Goal: Task Accomplishment & Management: Complete application form

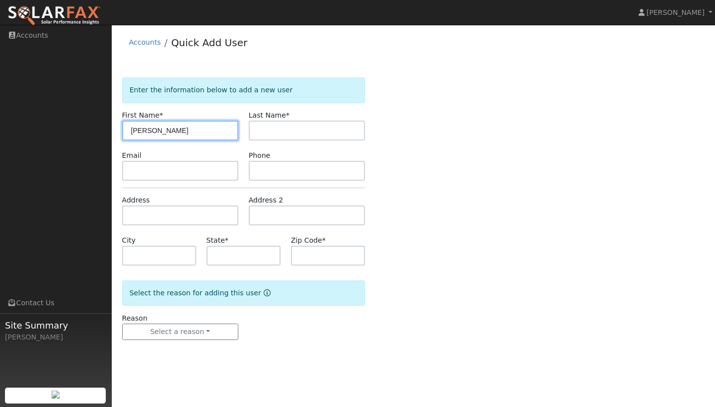
click at [173, 138] on input "Lynda" at bounding box center [180, 131] width 116 height 20
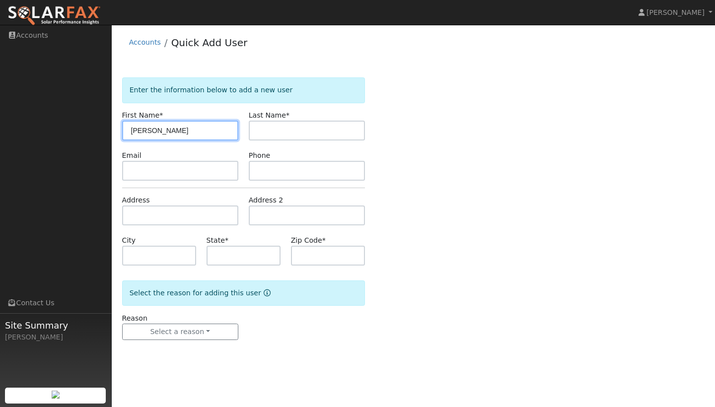
type input "Lynda"
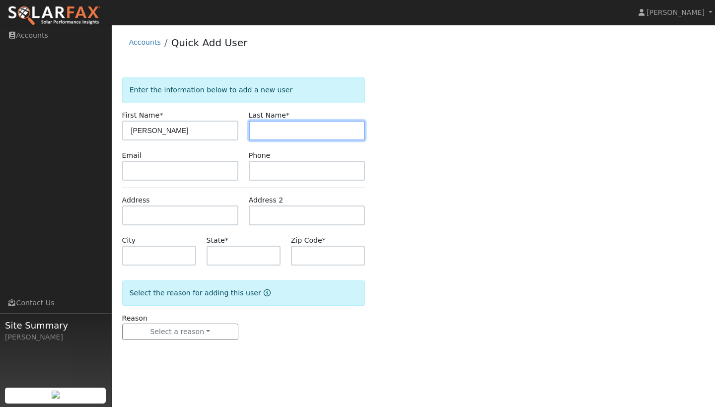
click at [314, 138] on input "text" at bounding box center [307, 131] width 116 height 20
type input "f"
type input "Rebsamen"
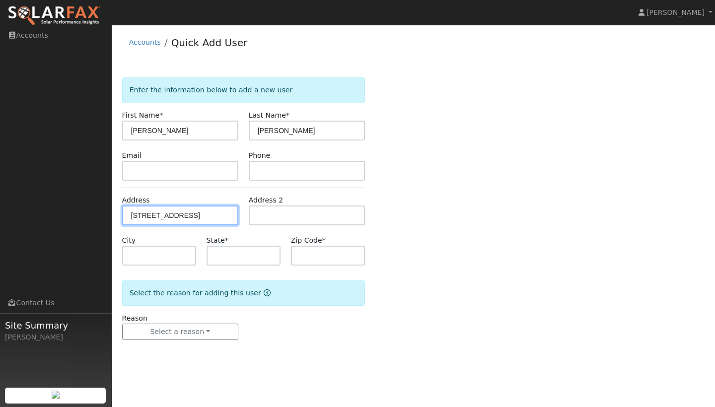
type input "[STREET_ADDRESS]"
type input "Oakdale"
type input "CA"
type input "95361"
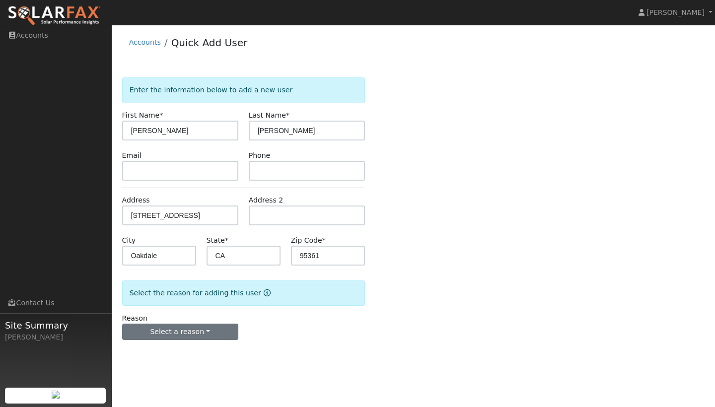
click at [213, 334] on button "Select a reason" at bounding box center [180, 332] width 116 height 17
click at [202, 355] on link "New lead" at bounding box center [178, 353] width 110 height 14
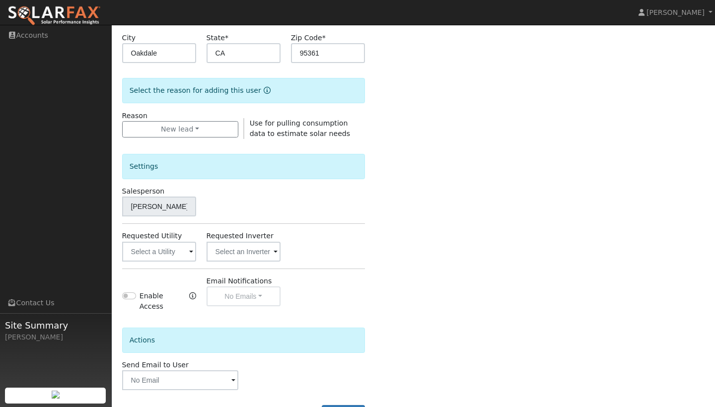
scroll to position [206, 0]
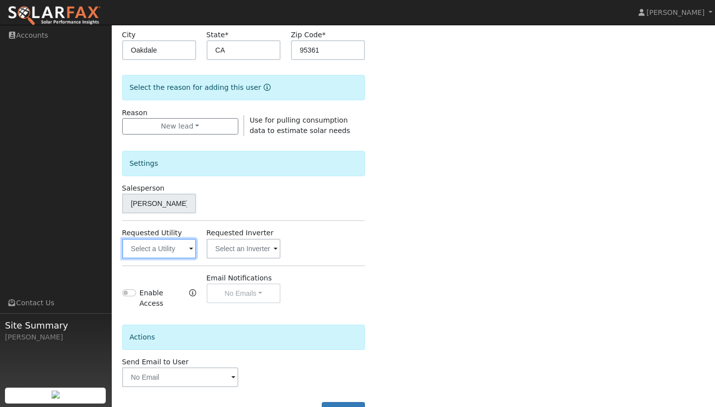
click at [187, 254] on input "text" at bounding box center [159, 249] width 74 height 20
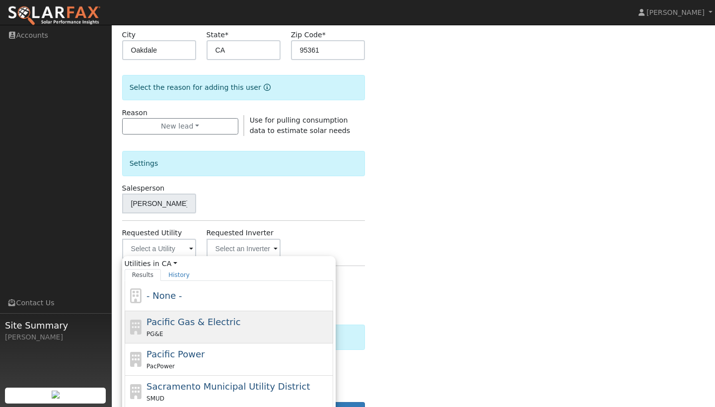
click at [184, 317] on span "Pacific Gas & Electric" at bounding box center [194, 322] width 94 height 10
type input "Pacific Gas & Electric"
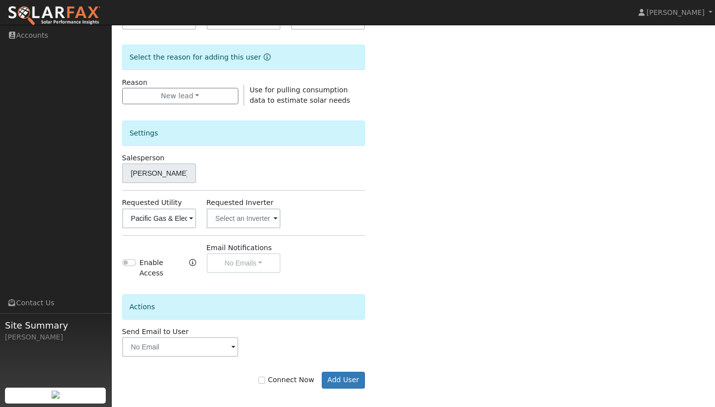
scroll to position [235, 0]
click at [265, 377] on input "Connect Now" at bounding box center [261, 380] width 7 height 7
checkbox input "true"
click at [348, 378] on button "Add User" at bounding box center [343, 381] width 43 height 17
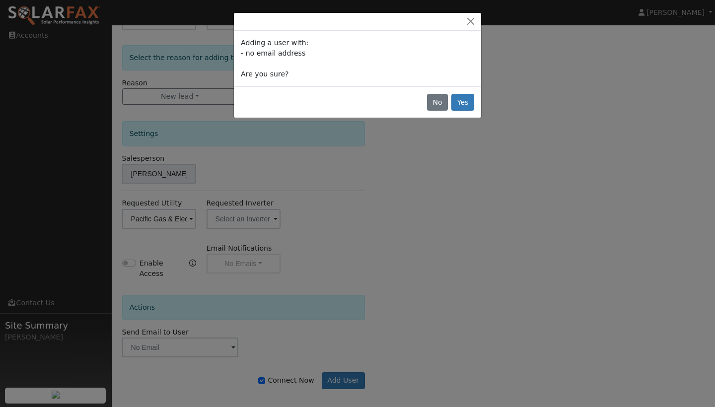
click at [464, 103] on button "Yes" at bounding box center [463, 102] width 23 height 17
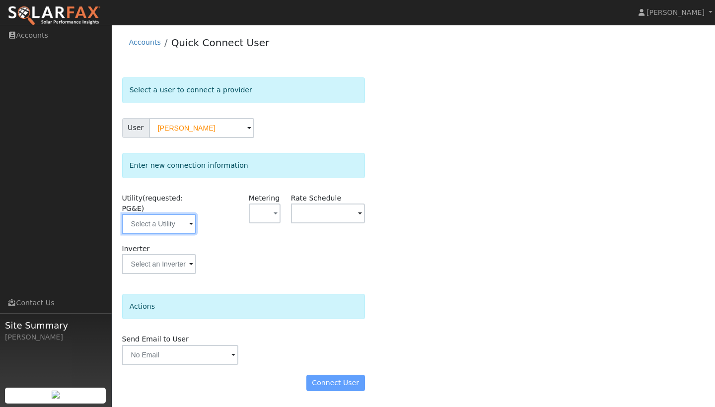
click at [179, 220] on input "text" at bounding box center [159, 224] width 74 height 20
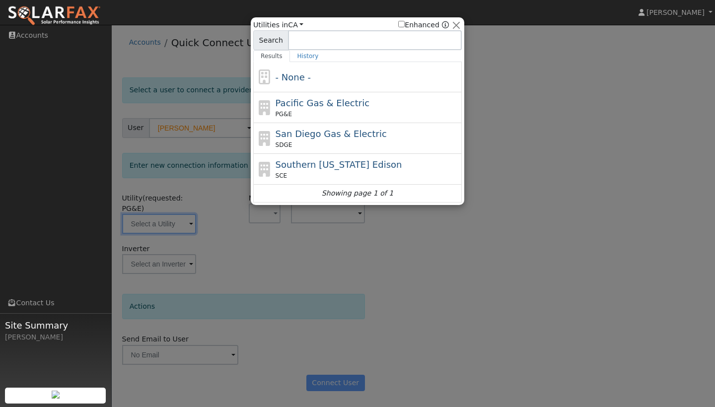
click at [161, 227] on div at bounding box center [357, 203] width 715 height 407
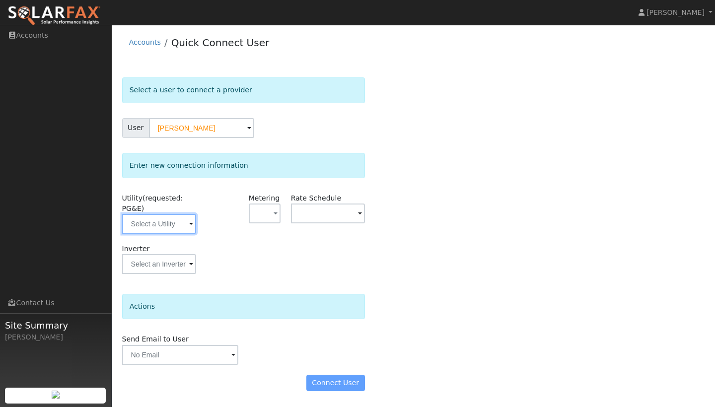
click at [161, 227] on input "text" at bounding box center [159, 224] width 74 height 20
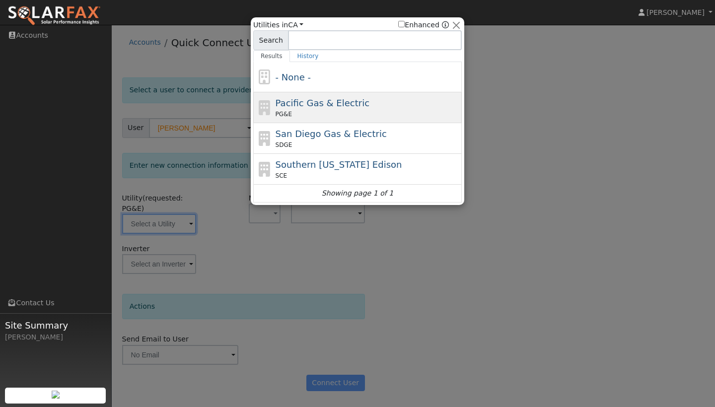
click at [300, 105] on span "Pacific Gas & Electric" at bounding box center [323, 103] width 94 height 10
type input "PG&E"
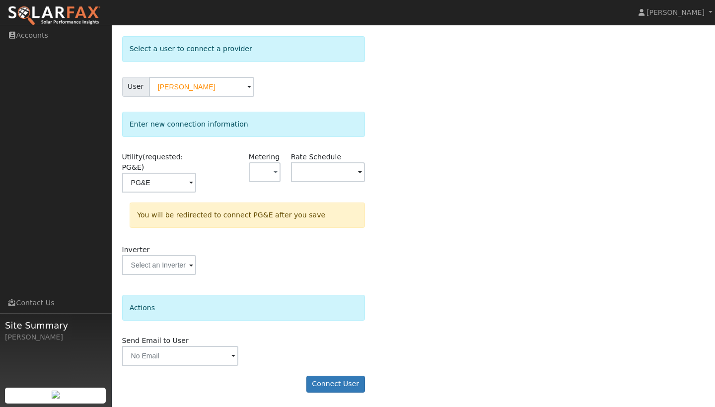
scroll to position [41, 0]
click at [170, 267] on input "text" at bounding box center [159, 266] width 74 height 20
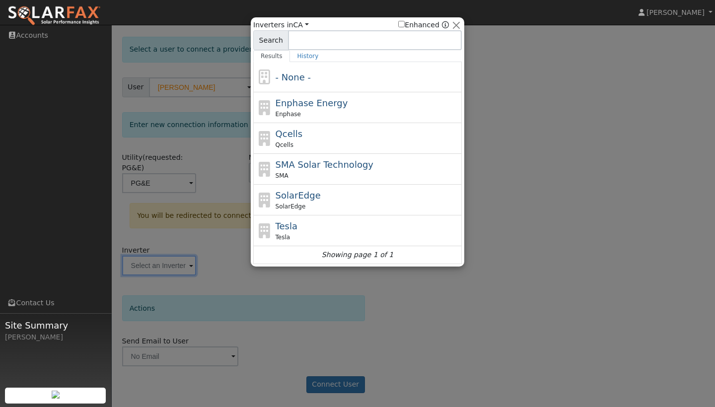
click at [312, 288] on div at bounding box center [357, 203] width 715 height 407
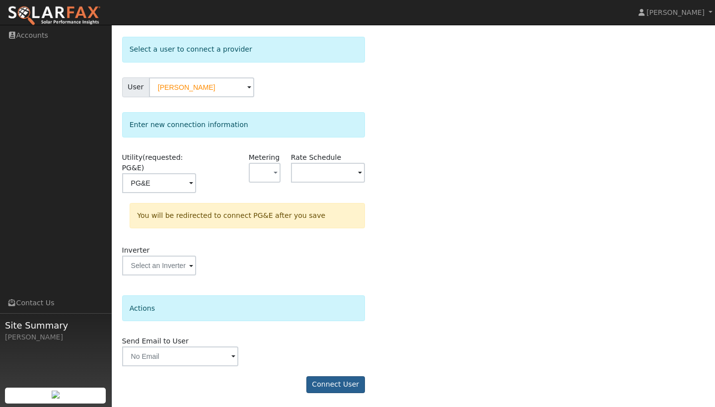
click at [351, 388] on button "Connect User" at bounding box center [335, 385] width 59 height 17
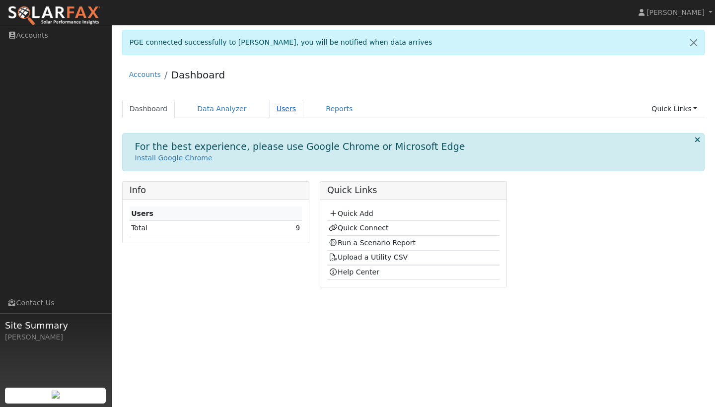
click at [269, 118] on link "Users" at bounding box center [286, 109] width 35 height 18
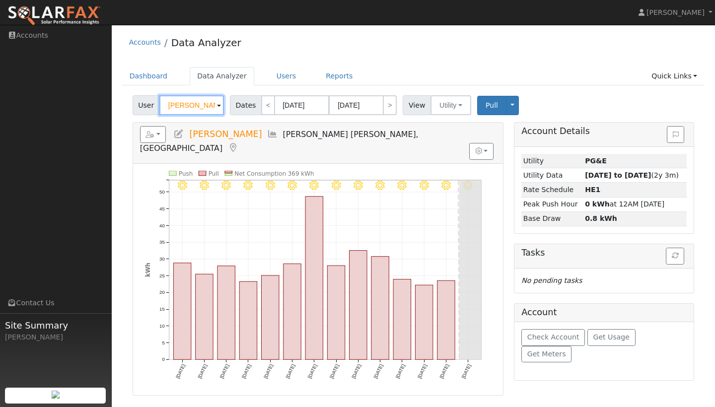
click at [200, 106] on input "[PERSON_NAME]" at bounding box center [191, 105] width 65 height 20
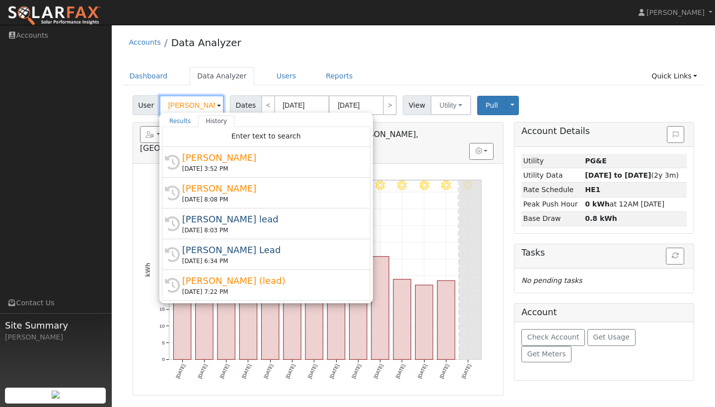
click at [200, 106] on input "[PERSON_NAME]" at bounding box center [191, 105] width 65 height 20
type input "j"
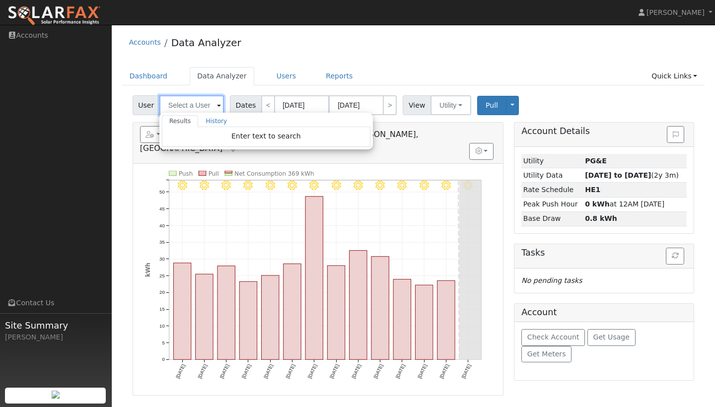
type input "e"
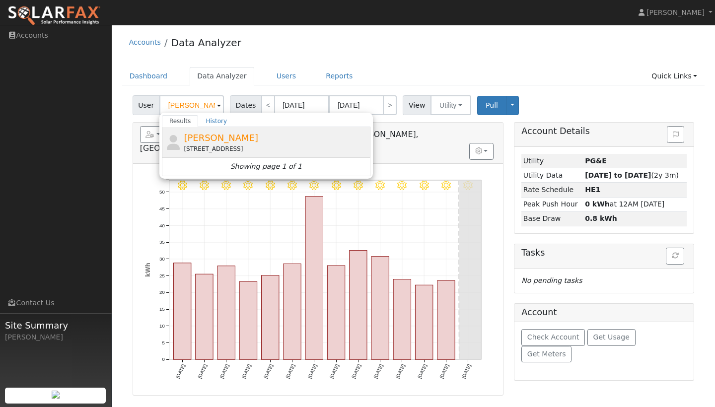
click at [234, 147] on div "[STREET_ADDRESS]" at bounding box center [276, 149] width 184 height 9
type input "[PERSON_NAME]"
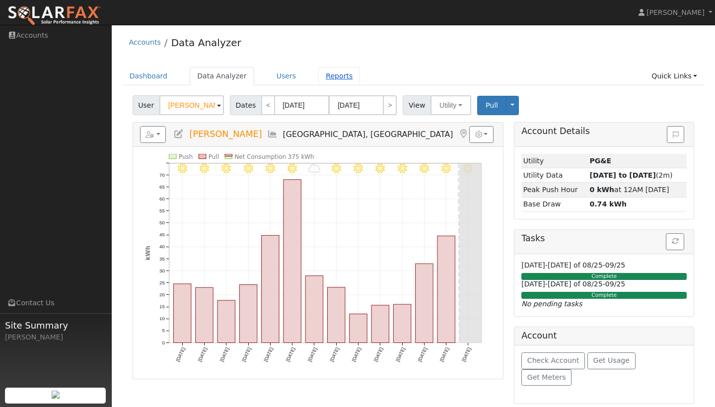
click at [328, 75] on link "Reports" at bounding box center [339, 76] width 42 height 18
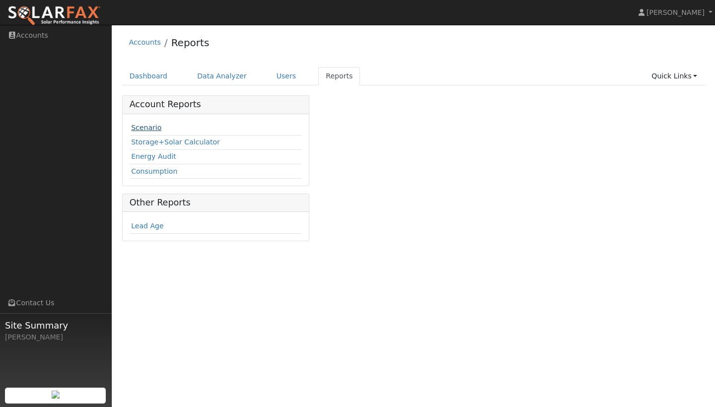
click at [151, 127] on link "Scenario" at bounding box center [146, 128] width 30 height 8
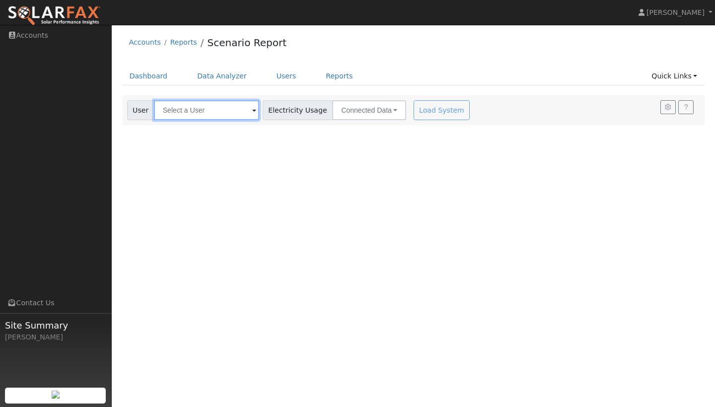
click at [207, 114] on input "text" at bounding box center [206, 110] width 105 height 20
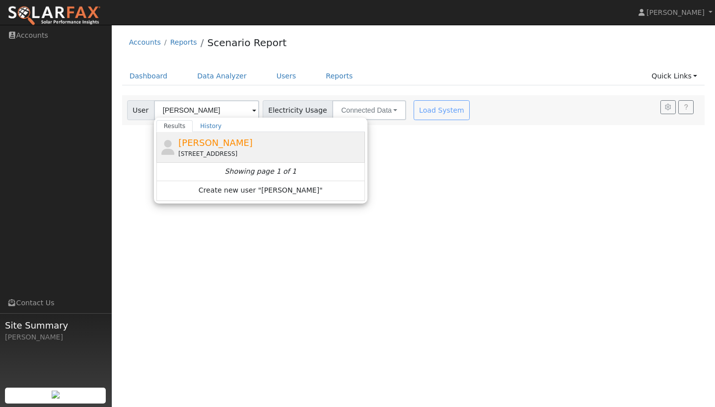
click at [203, 143] on span "Lynda Rebsamen" at bounding box center [215, 143] width 75 height 10
type input "Lynda Rebsamen"
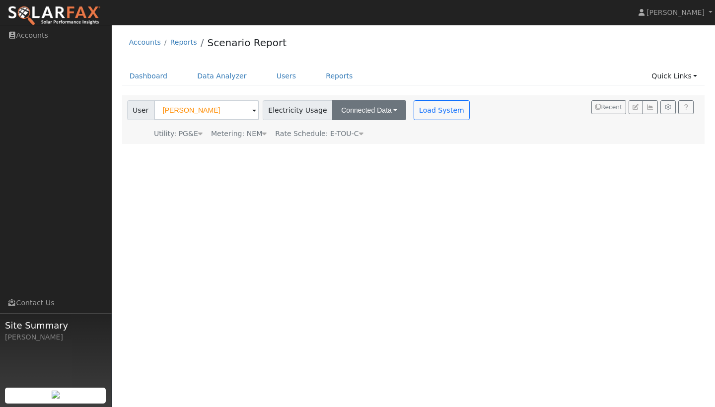
click at [342, 114] on button "Connected Data" at bounding box center [369, 110] width 74 height 20
click at [415, 139] on div "Utility: PG&E Pacific Gas & Electric Metering: NEM NEM NEM NBT Rate Schedule: E…" at bounding box center [299, 132] width 349 height 14
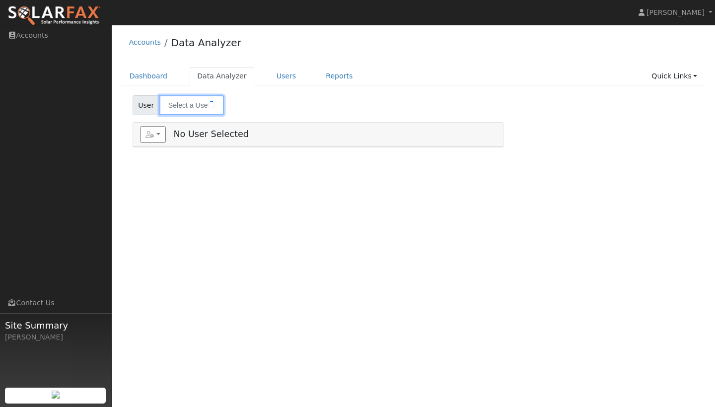
type input "[PERSON_NAME]"
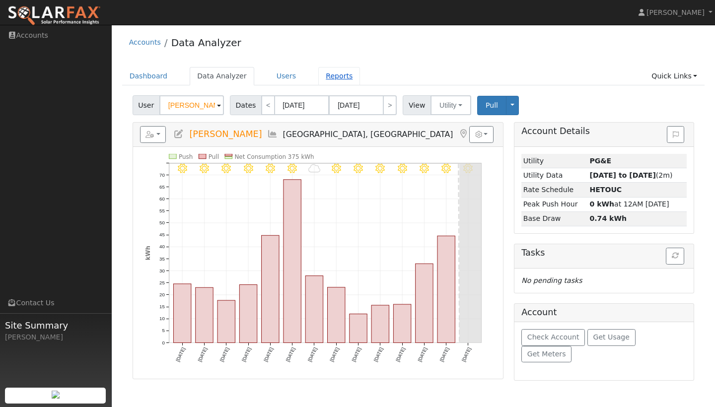
click at [334, 73] on link "Reports" at bounding box center [339, 76] width 42 height 18
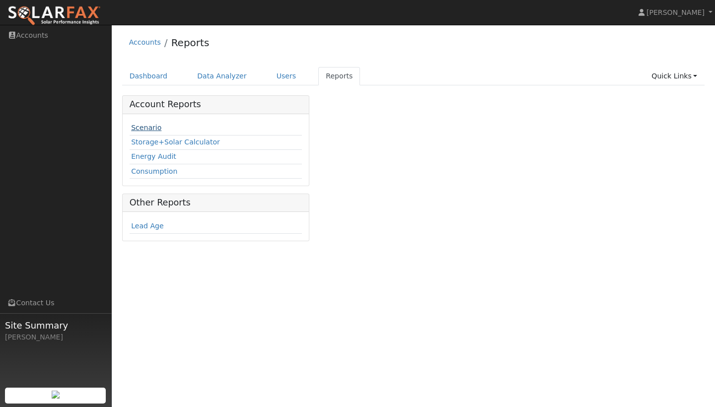
click at [151, 130] on link "Scenario" at bounding box center [146, 128] width 30 height 8
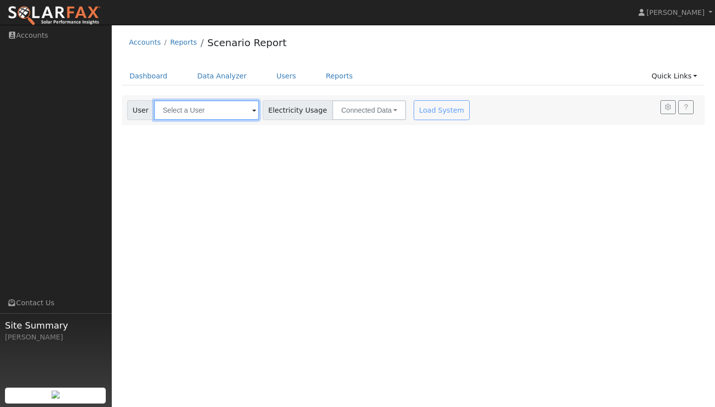
click at [216, 112] on input "text" at bounding box center [206, 110] width 105 height 20
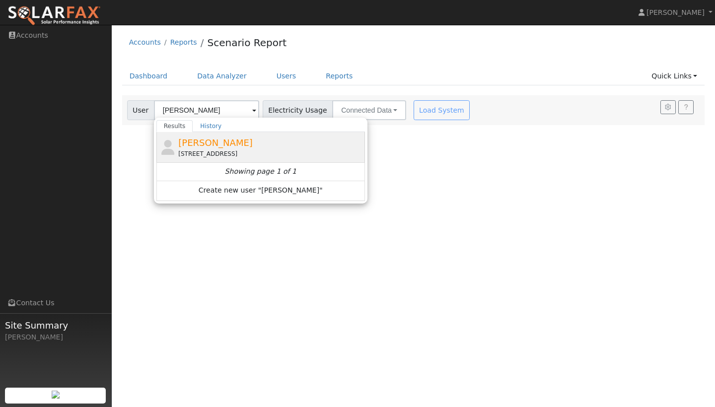
click at [208, 143] on span "[PERSON_NAME]" at bounding box center [215, 143] width 75 height 10
type input "[PERSON_NAME]"
